Goal: Navigation & Orientation: Find specific page/section

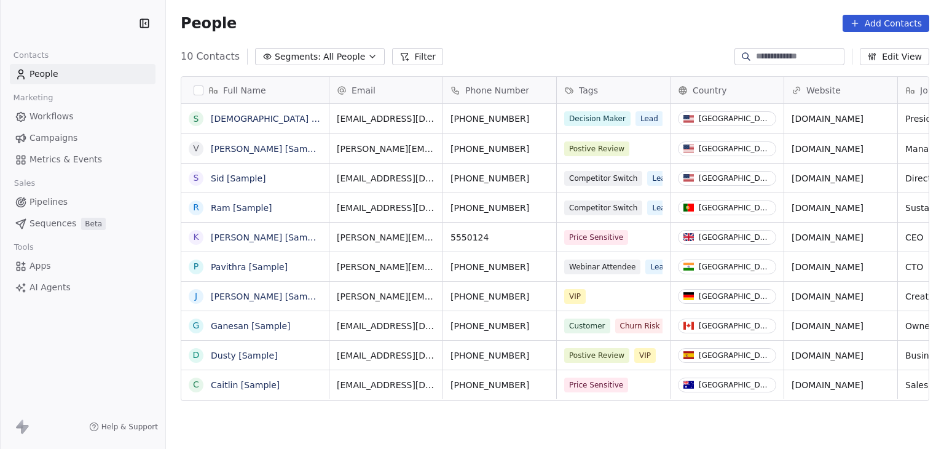
scroll to position [385, 768]
click at [22, 26] on html "BrandMojo Contacts People Marketing Workflows Campaigns Metrics & Events Sales …" at bounding box center [472, 224] width 944 height 449
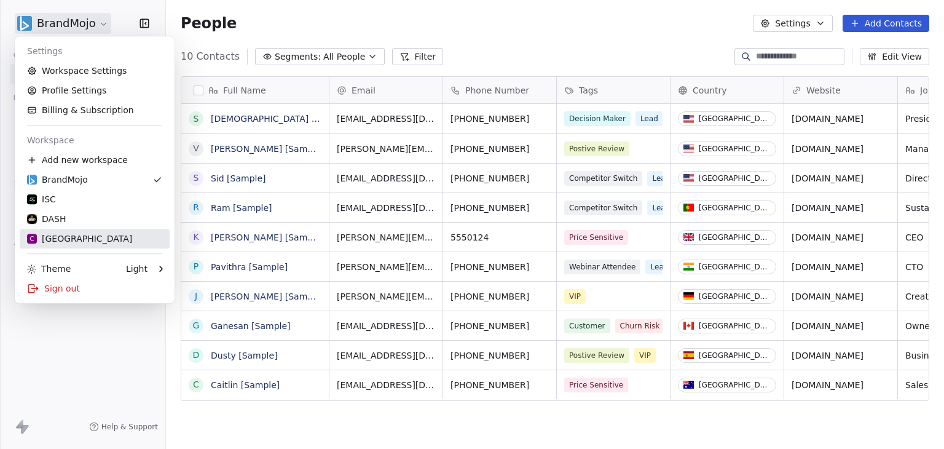
click at [83, 240] on div "C Chitrakoota School" at bounding box center [79, 238] width 105 height 12
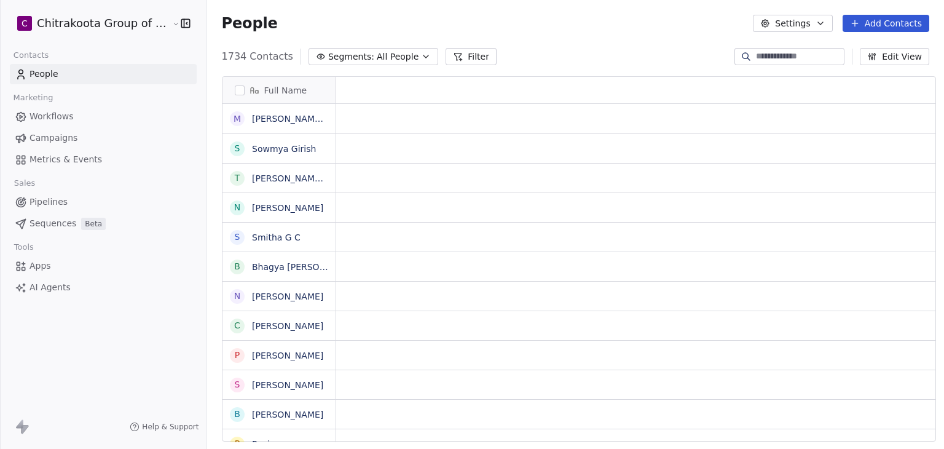
scroll to position [10, 10]
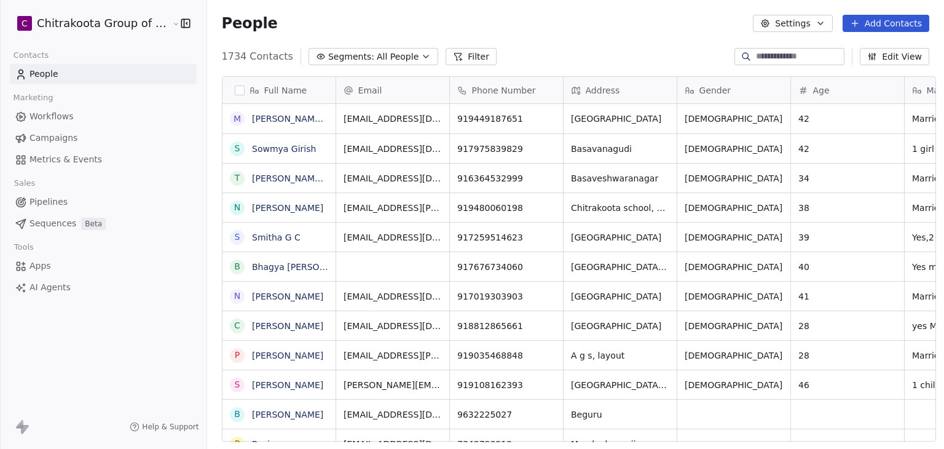
click at [58, 270] on link "Apps" at bounding box center [103, 266] width 187 height 20
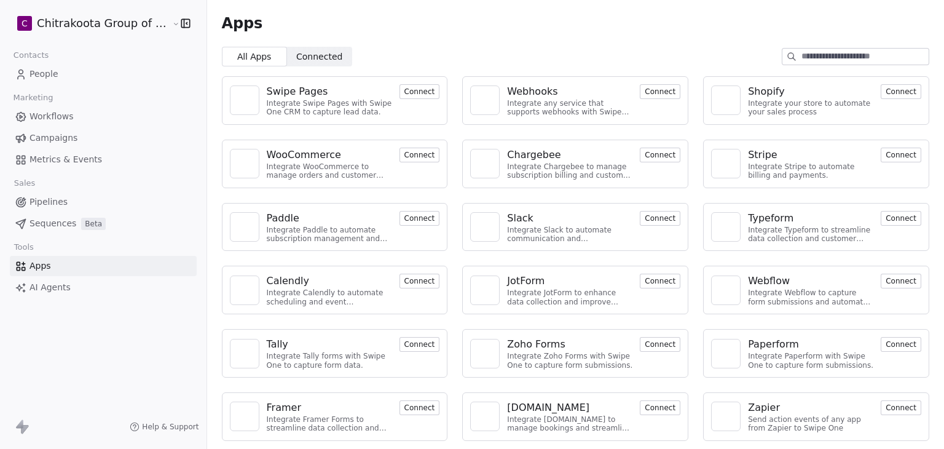
click at [526, 89] on div "Webhooks" at bounding box center [532, 91] width 50 height 15
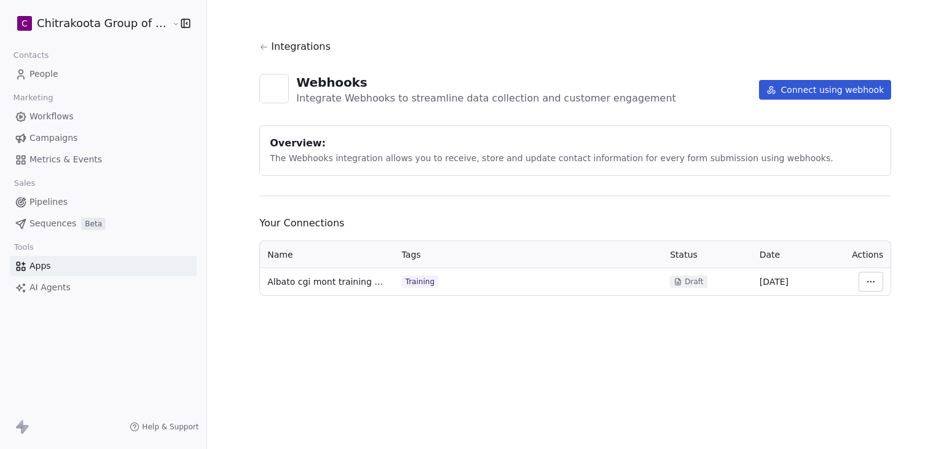
click at [135, 29] on html "C Chitrakoota Group of Institutions Contacts People Marketing Workflows Campaig…" at bounding box center [472, 224] width 944 height 449
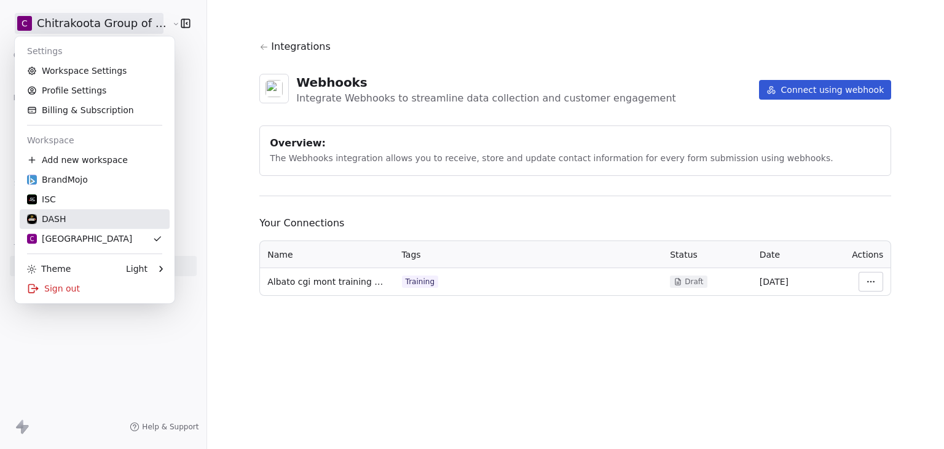
click at [111, 219] on div "DASH" at bounding box center [94, 219] width 135 height 12
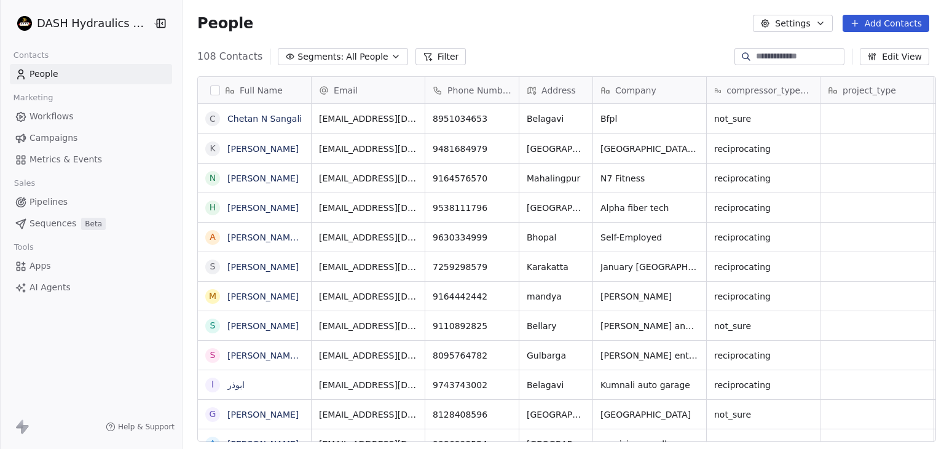
scroll to position [385, 759]
click at [56, 24] on html "DASH Hydraulics Pvt. Ltd. Contacts People Marketing Workflows Campaigns Metrics…" at bounding box center [472, 224] width 944 height 449
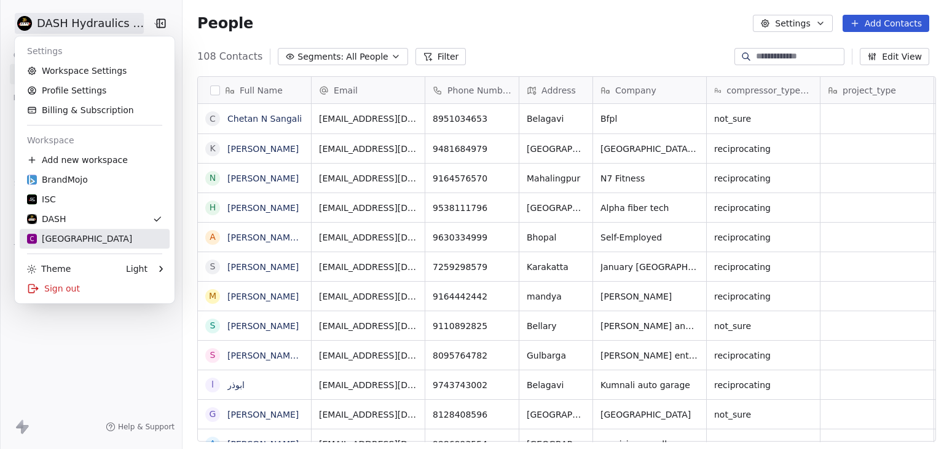
click at [60, 229] on link "C Chitrakoota School" at bounding box center [95, 239] width 150 height 20
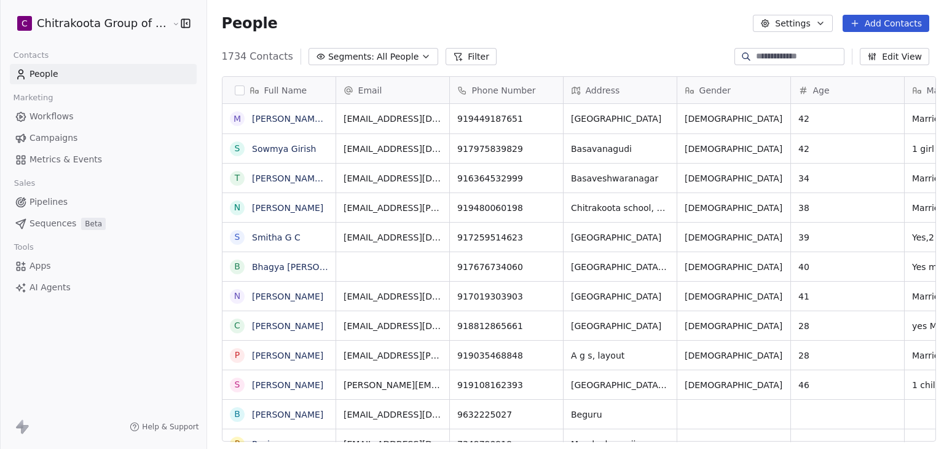
scroll to position [385, 734]
click at [53, 258] on link "Apps" at bounding box center [103, 266] width 187 height 20
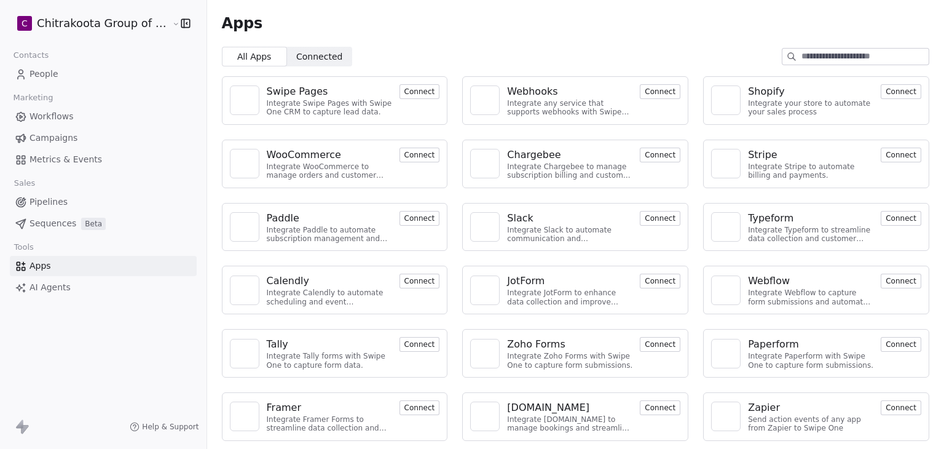
click at [309, 97] on div "Swipe Pages" at bounding box center [297, 91] width 61 height 15
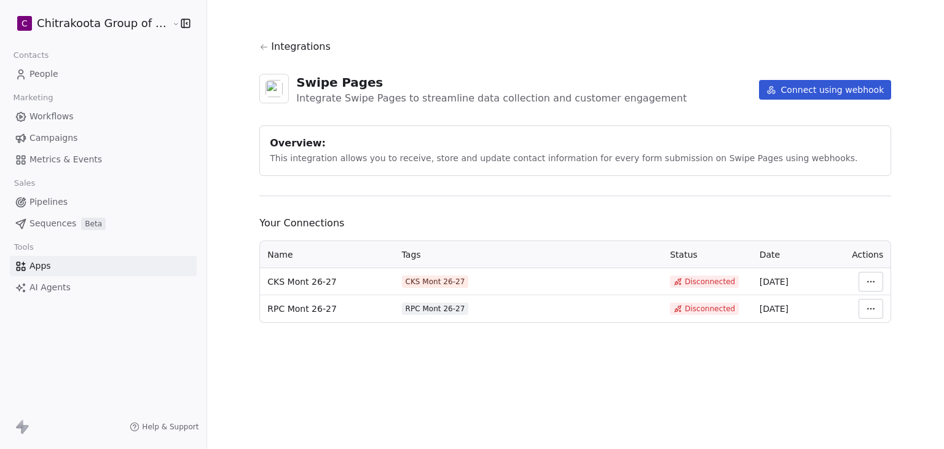
click at [588, 3] on section "Integrations Swipe Pages Integrate Swipe Pages to streamline data collection an…" at bounding box center [575, 181] width 691 height 362
click at [96, 20] on html "C Chitrakoota Group of Institutions Contacts People Marketing Workflows Campaig…" at bounding box center [472, 224] width 944 height 449
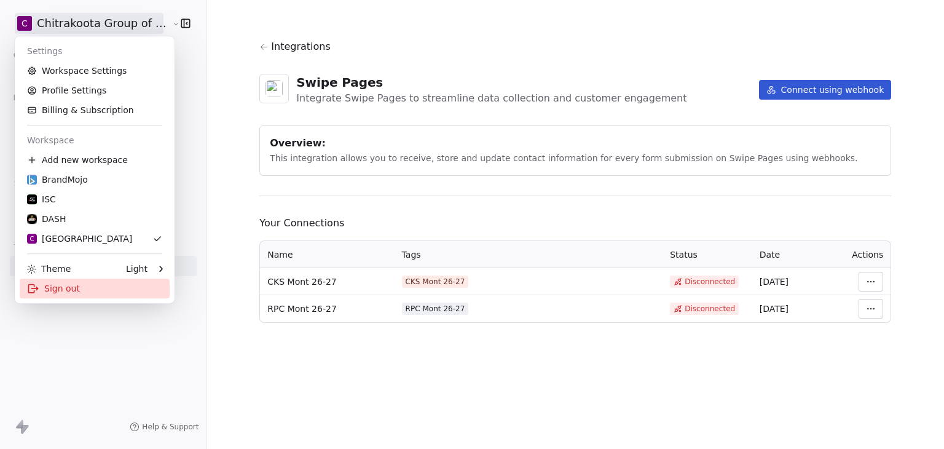
click at [86, 288] on div "Sign out" at bounding box center [95, 288] width 150 height 20
